Goal: Task Accomplishment & Management: Manage account settings

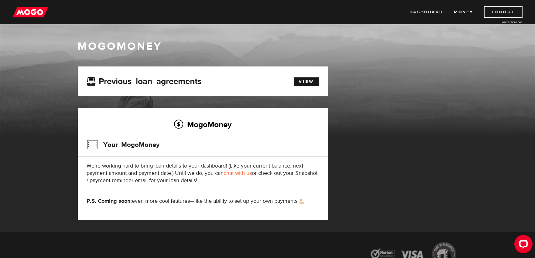
click at [430, 11] on link "Dashboard" at bounding box center [426, 12] width 33 height 12
click at [506, 11] on link "Logout" at bounding box center [503, 12] width 39 height 12
click at [428, 12] on link "Dashboard" at bounding box center [426, 12] width 33 height 12
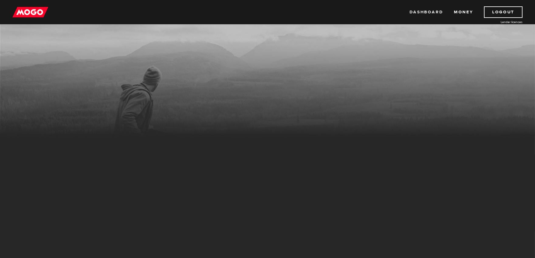
click at [424, 11] on link "Dashboard" at bounding box center [426, 12] width 33 height 12
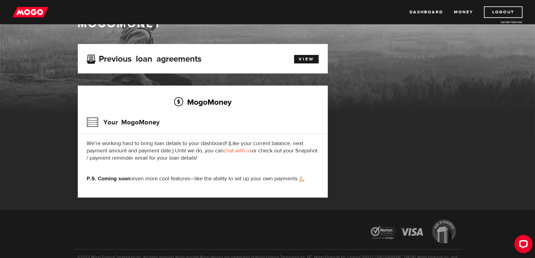
scroll to position [14, 0]
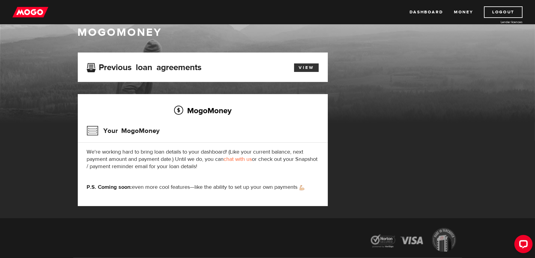
click at [305, 69] on link "View" at bounding box center [306, 67] width 25 height 9
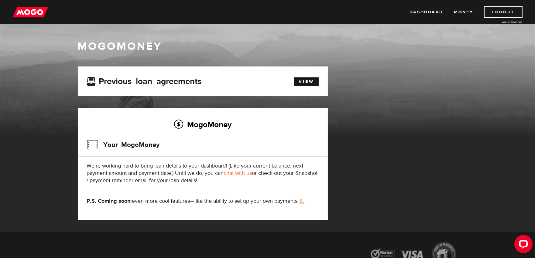
click at [252, 174] on link "chat with us" at bounding box center [238, 173] width 28 height 7
drag, startPoint x: 447, startPoint y: 53, endPoint x: 451, endPoint y: 50, distance: 5.0
click at [447, 53] on h1 "MogoMoney" at bounding box center [268, 46] width 380 height 13
